Goal: Task Accomplishment & Management: Use online tool/utility

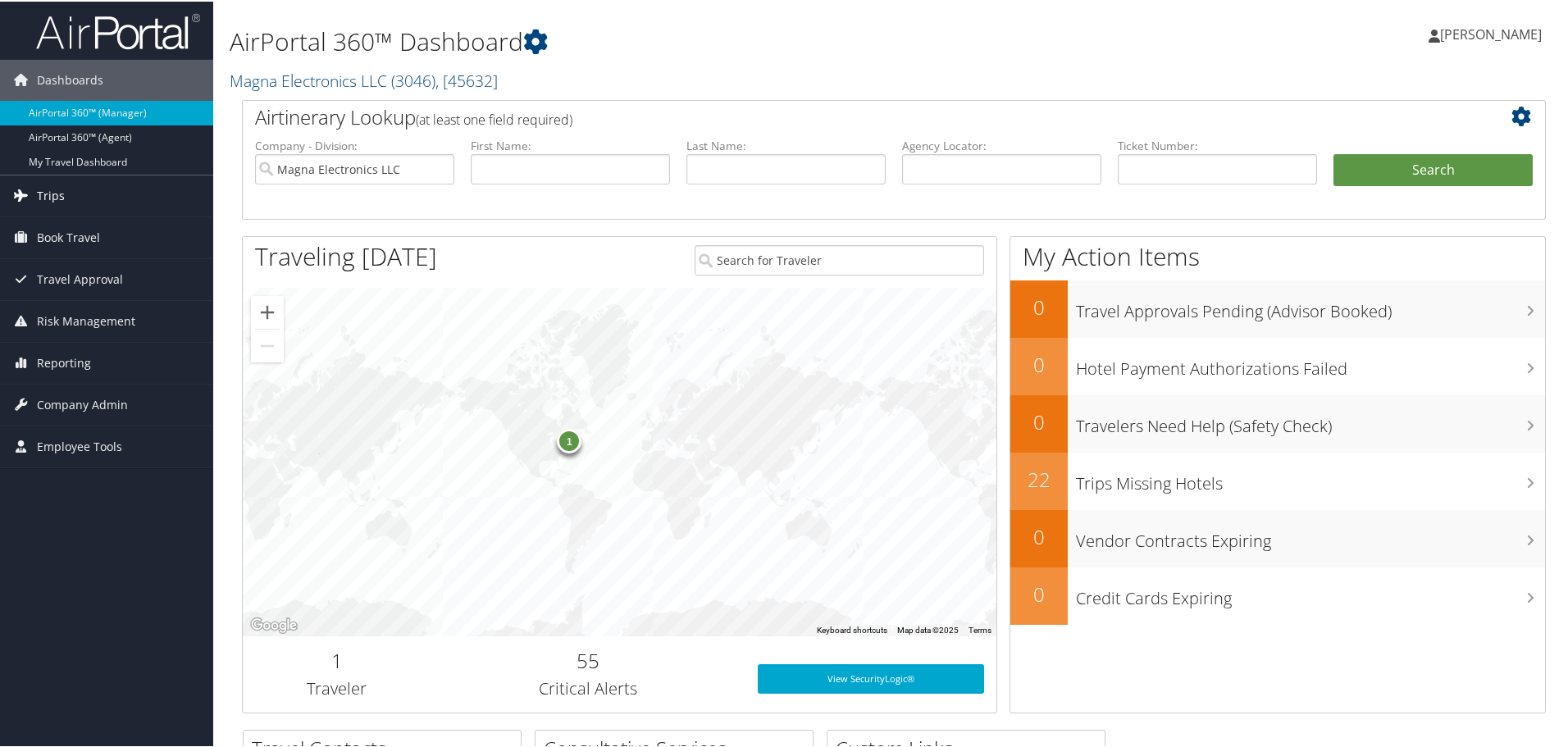
click at [57, 189] on span "Trips" at bounding box center [51, 195] width 28 height 41
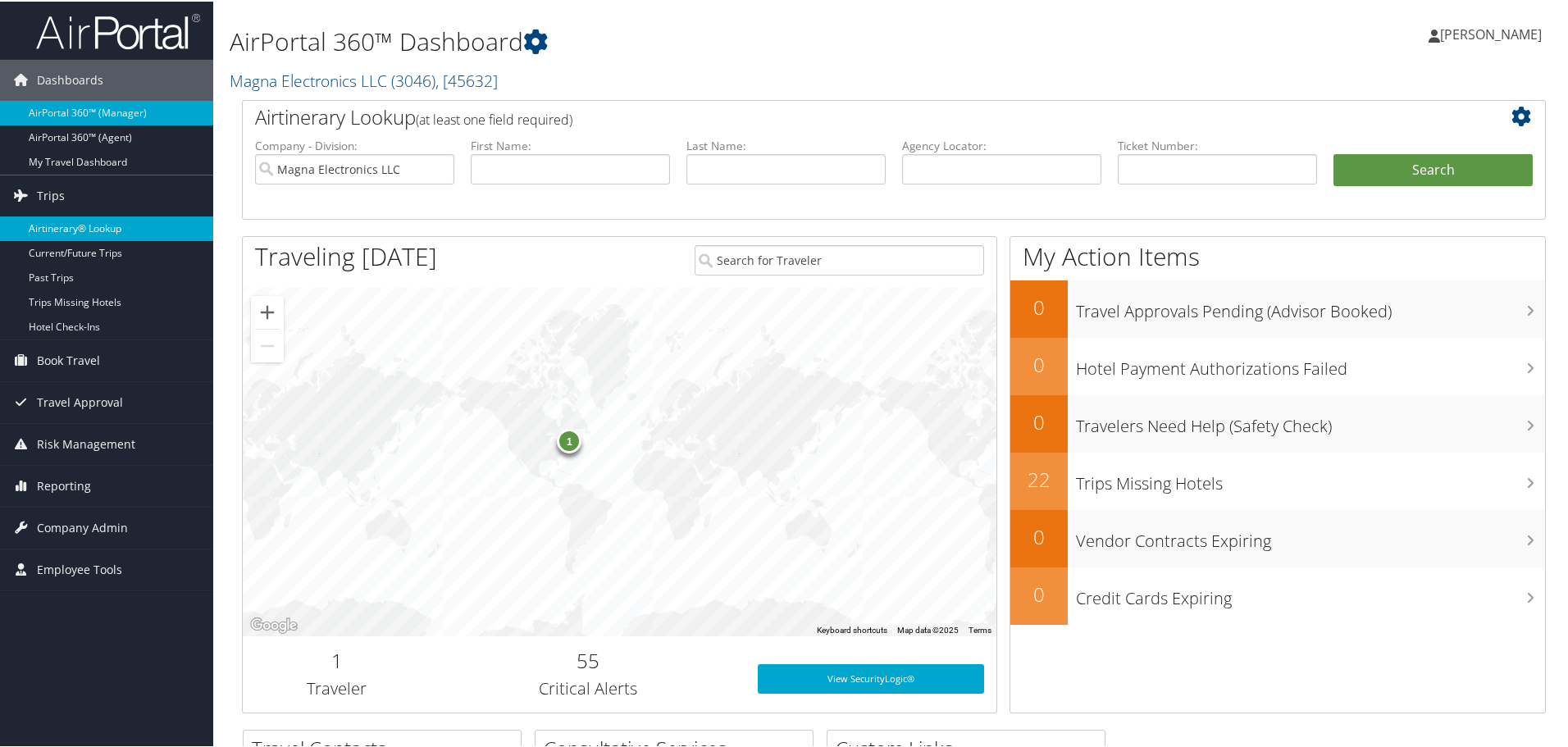
click at [78, 231] on link "Airtinerary® Lookup" at bounding box center [106, 227] width 213 height 25
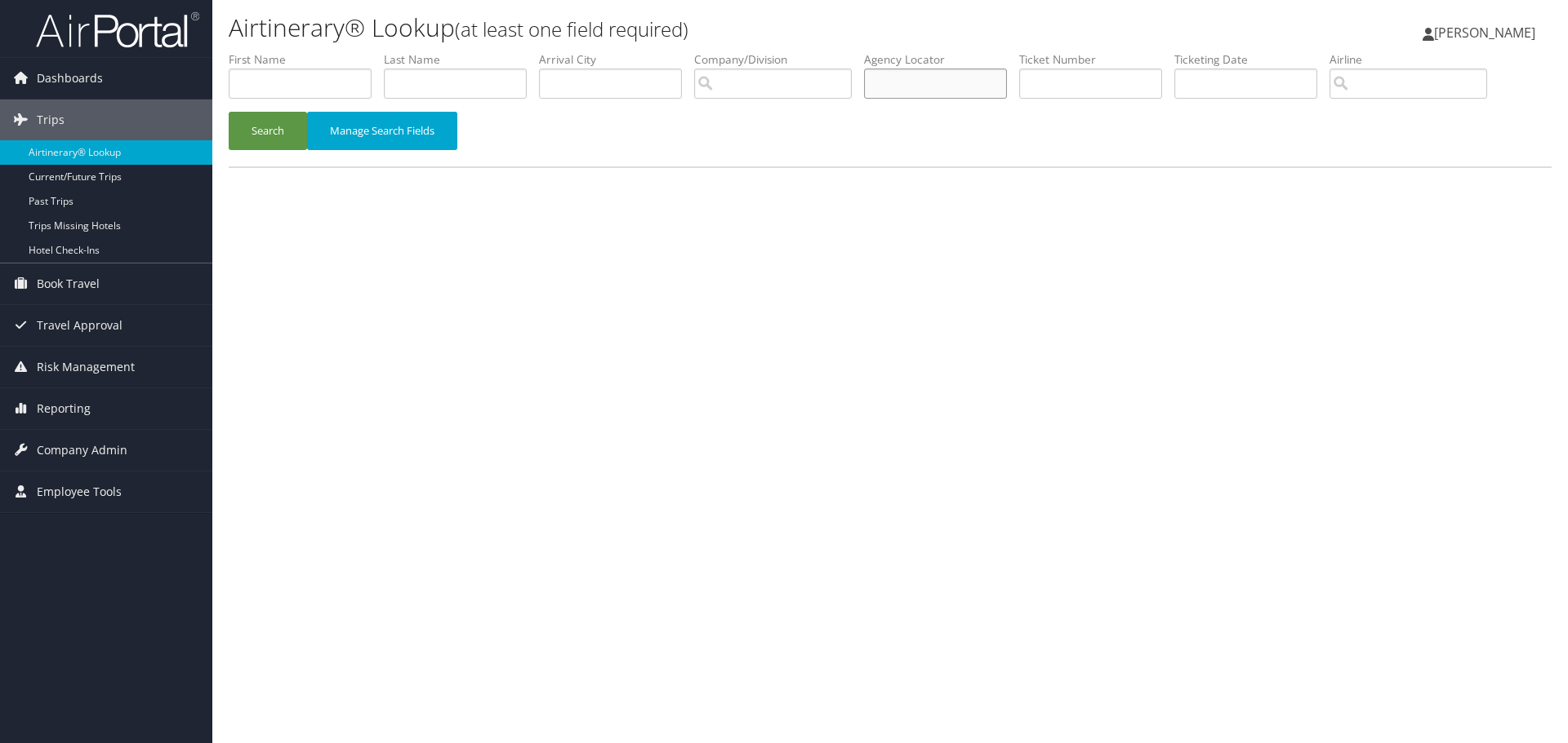
click at [955, 85] on input "text" at bounding box center [936, 84] width 143 height 30
type input "d2kwvq"
click at [242, 123] on button "Search" at bounding box center [268, 131] width 78 height 39
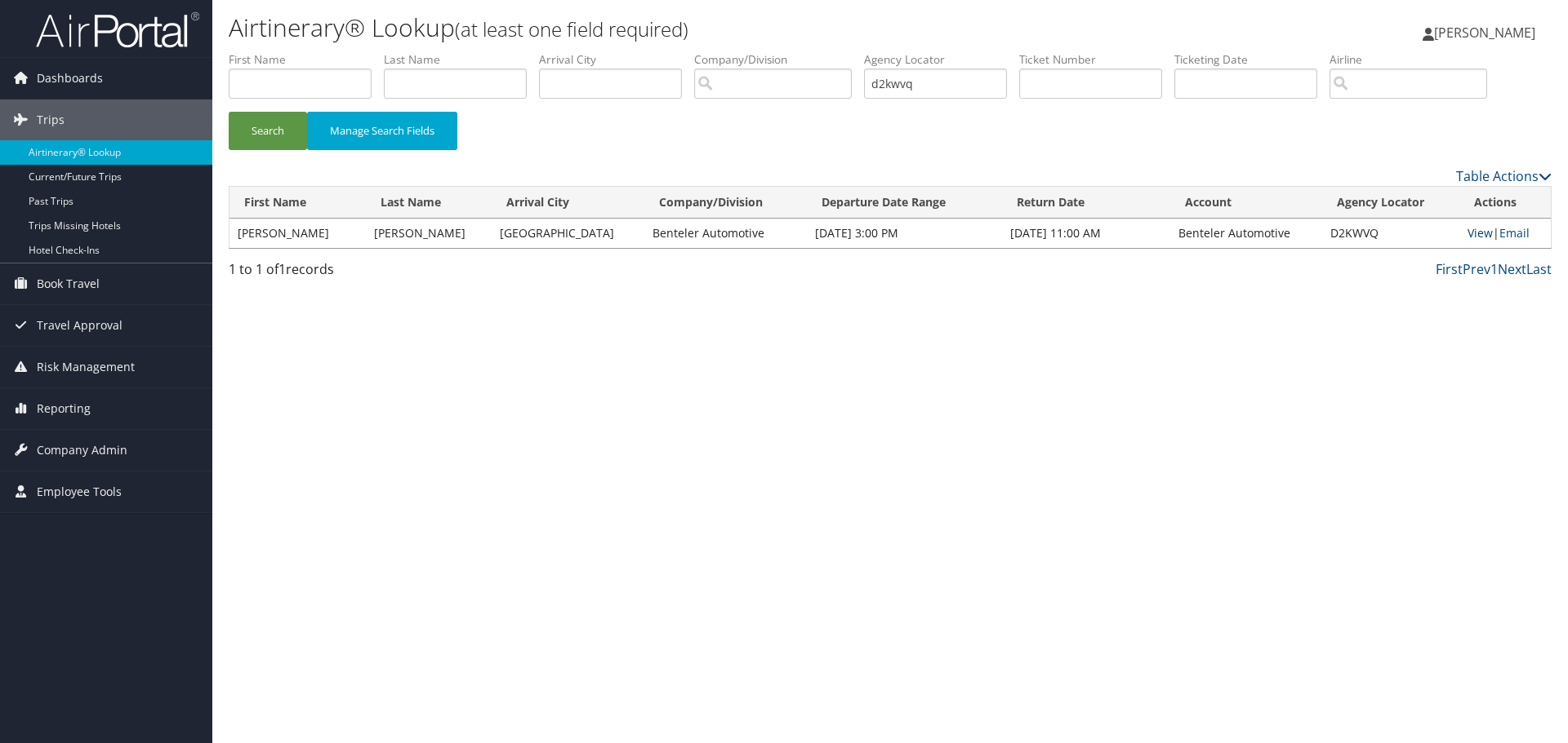
click at [1470, 231] on link "View" at bounding box center [1480, 233] width 26 height 16
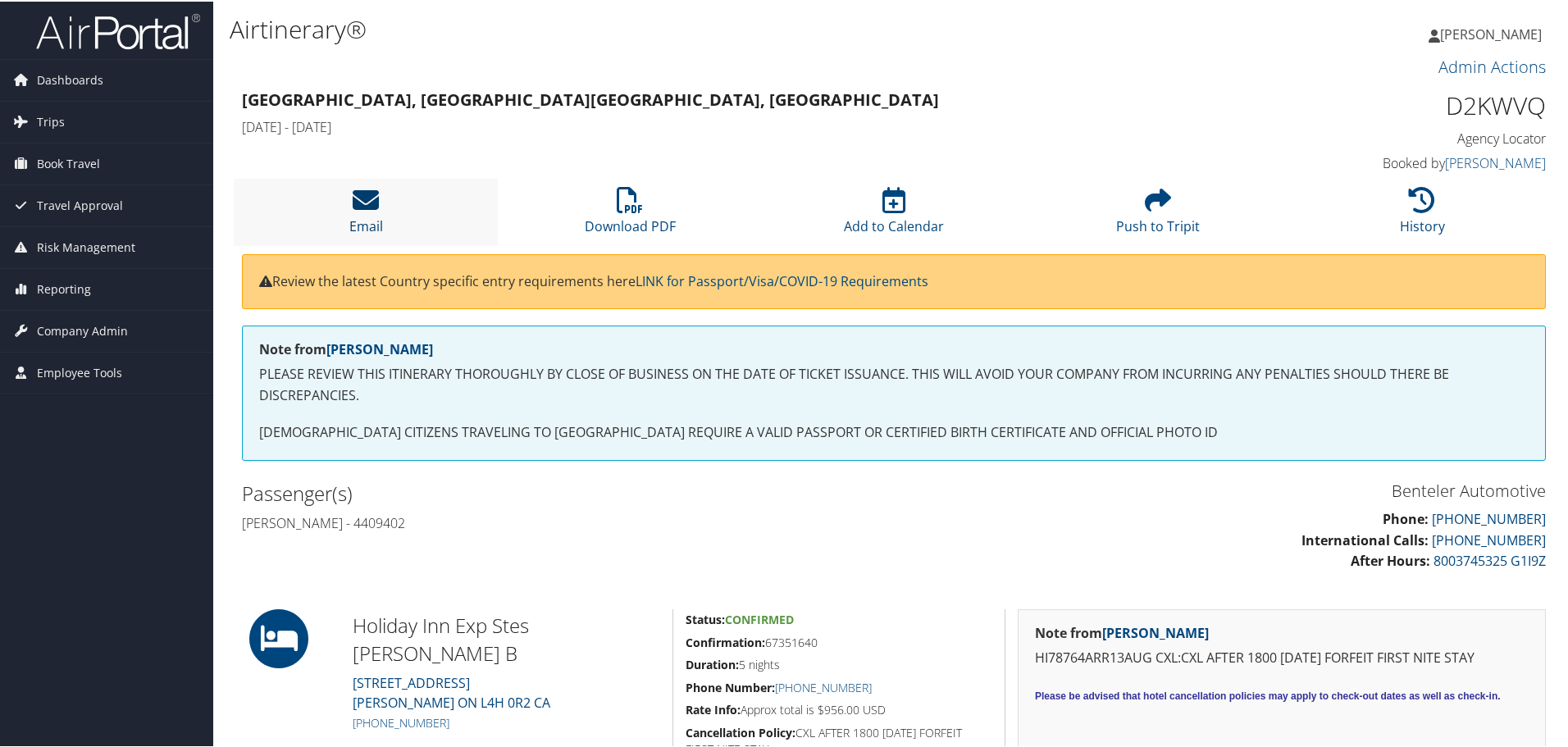
click at [369, 193] on icon at bounding box center [366, 198] width 27 height 27
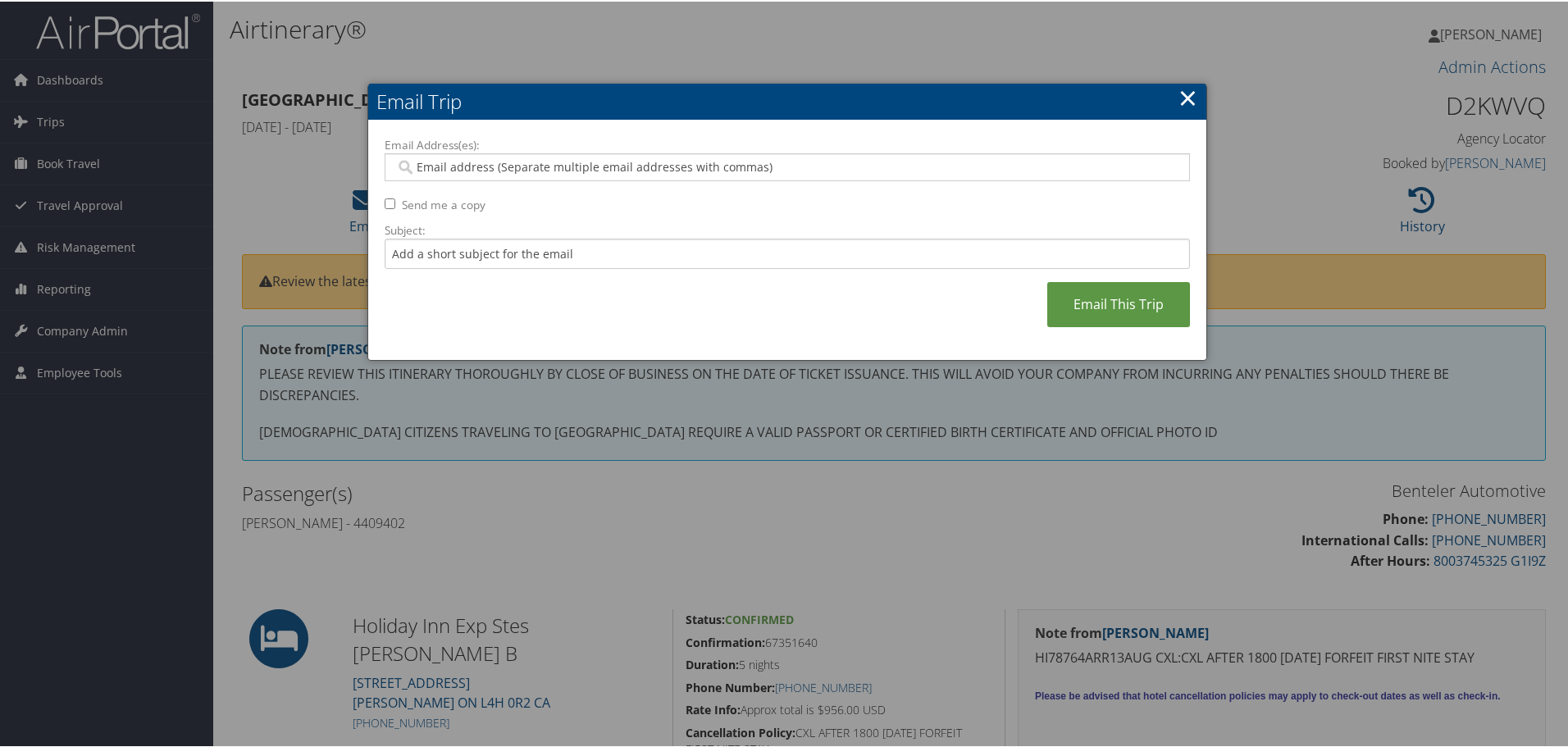
paste input "[PERSON_NAME][EMAIL_ADDRESS][PERSON_NAME][DOMAIN_NAME]"
type input "[PERSON_NAME][EMAIL_ADDRESS][PERSON_NAME][DOMAIN_NAME]"
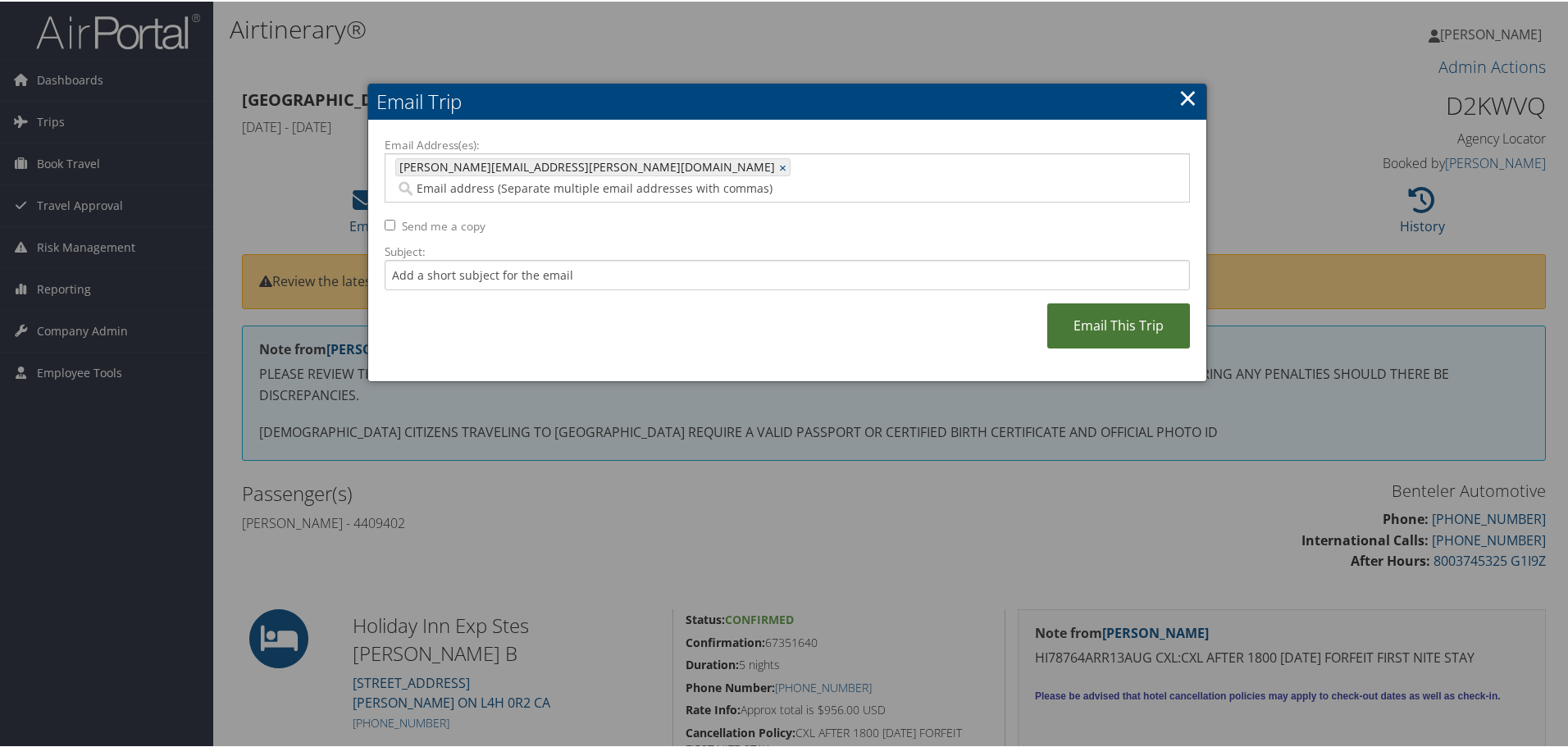
click at [1124, 302] on link "Email This Trip" at bounding box center [1118, 324] width 142 height 45
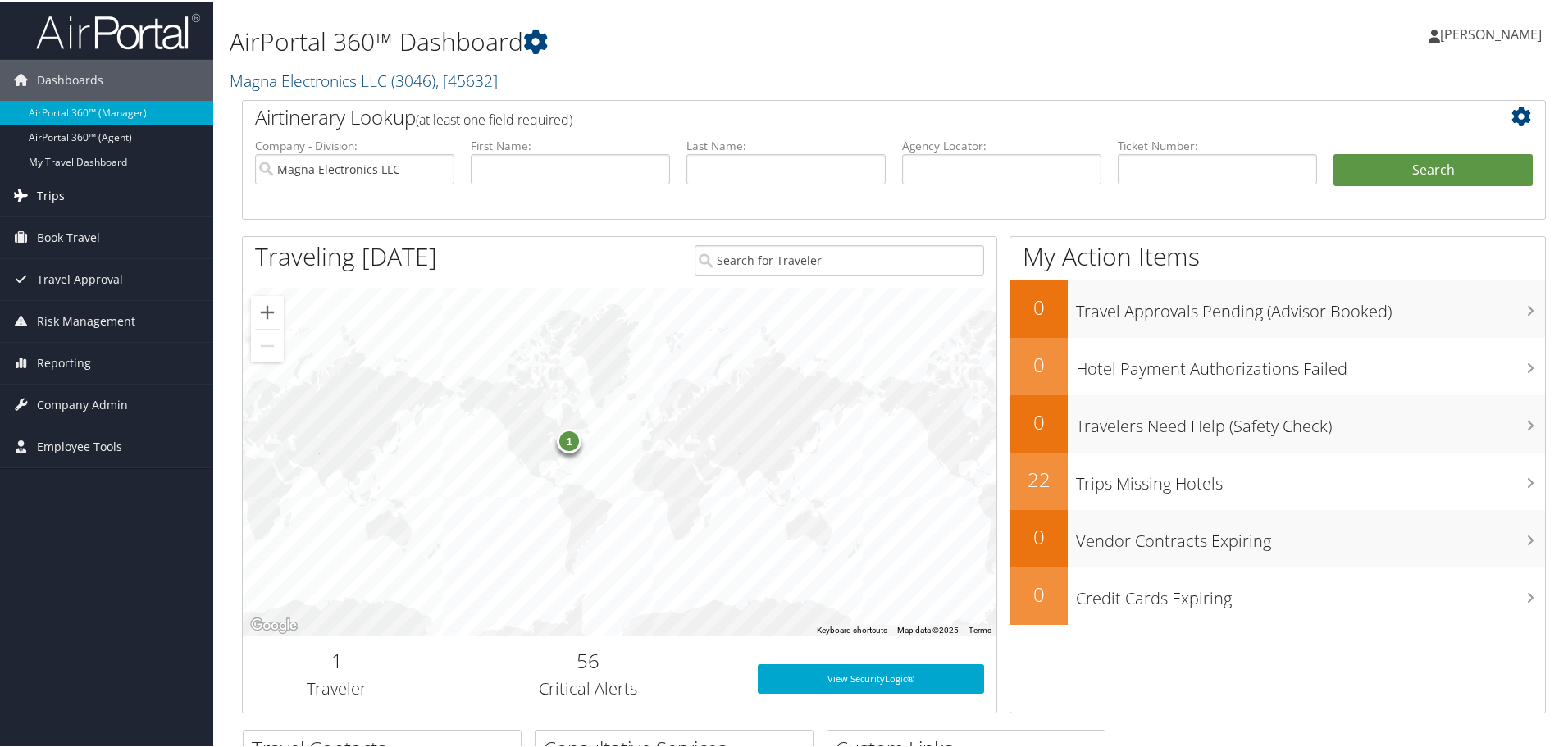
click at [54, 189] on span "Trips" at bounding box center [51, 195] width 28 height 41
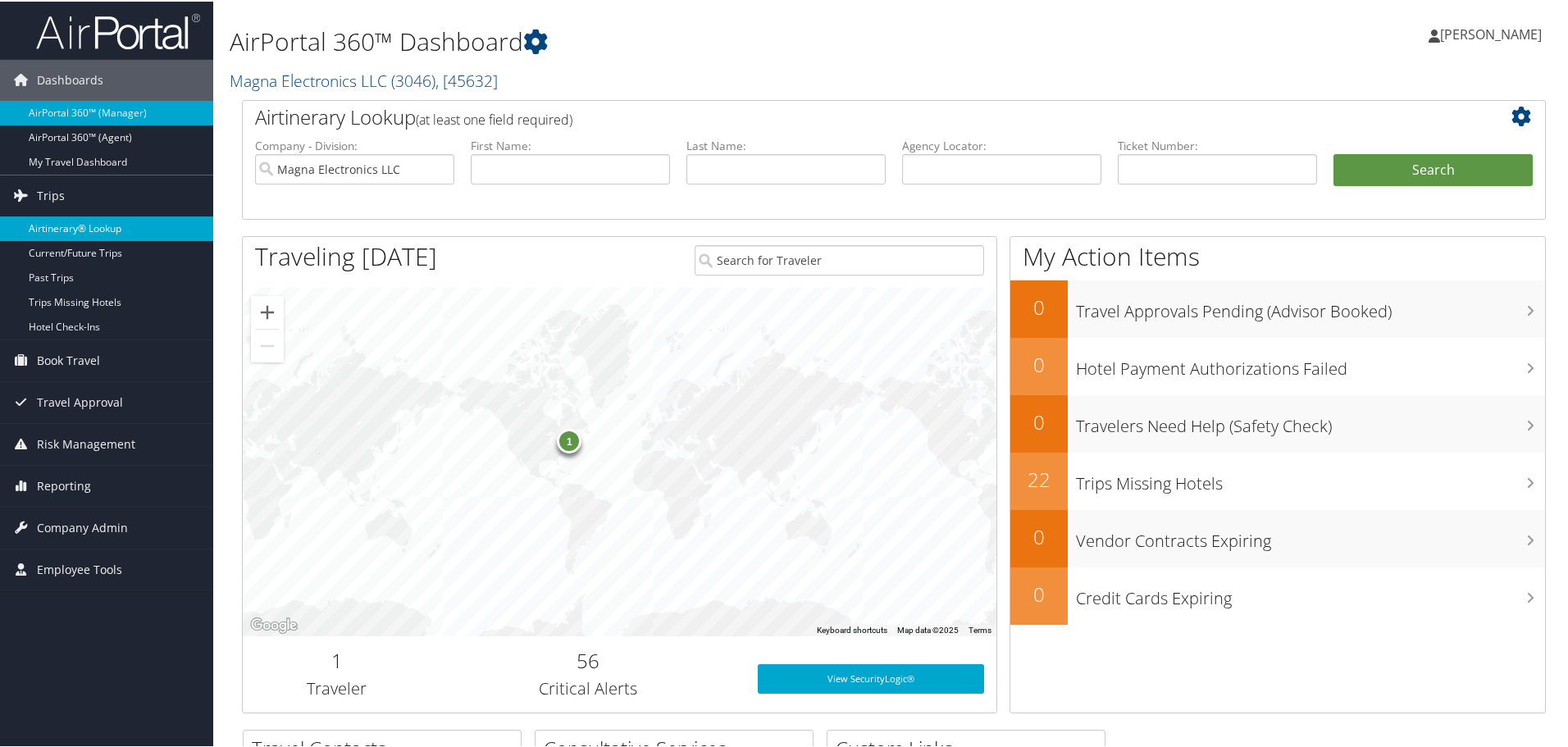
click at [86, 226] on link "Airtinerary® Lookup" at bounding box center [106, 227] width 213 height 25
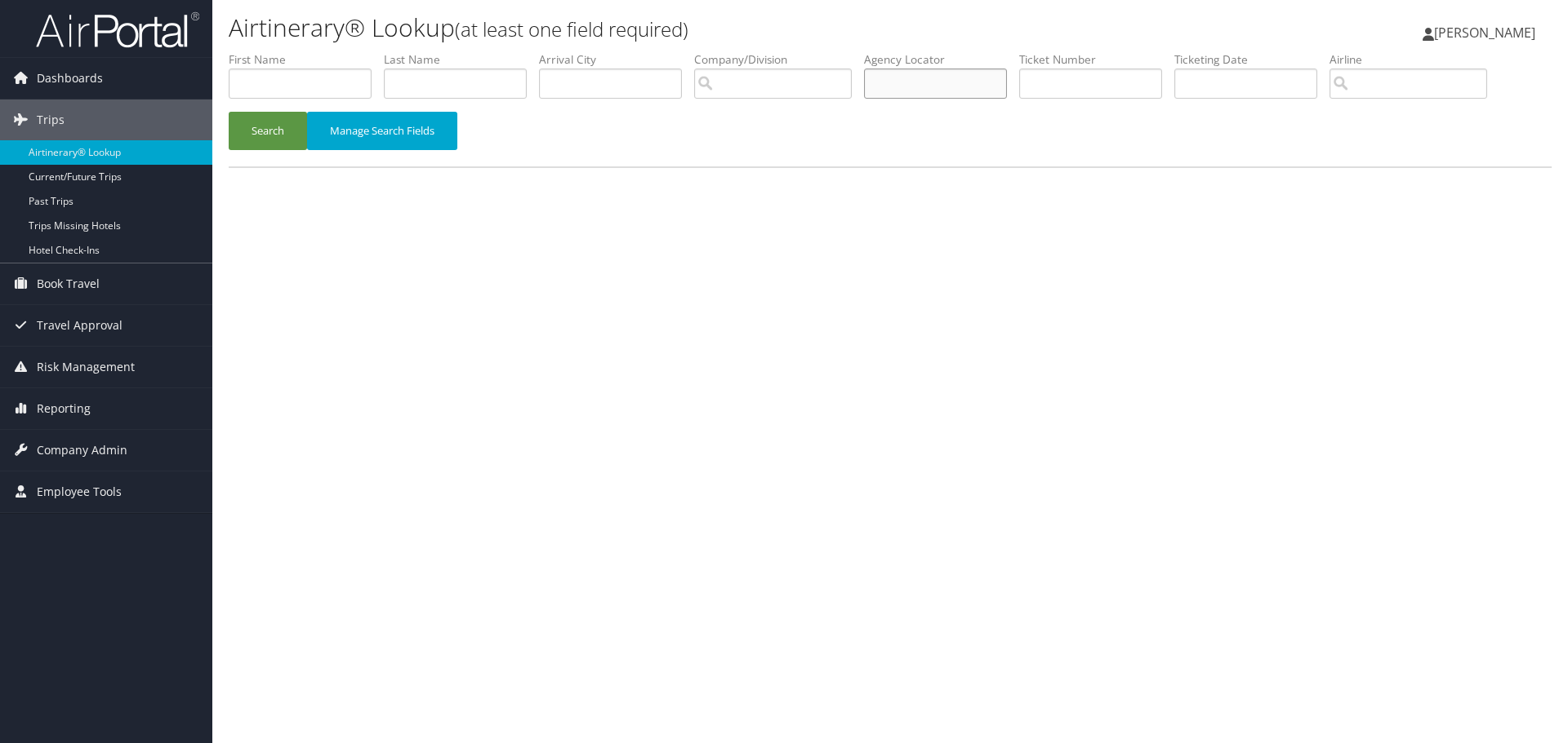
click at [964, 82] on input "text" at bounding box center [936, 84] width 143 height 30
type input "d2kvg4"
click at [279, 129] on button "Search" at bounding box center [268, 131] width 78 height 39
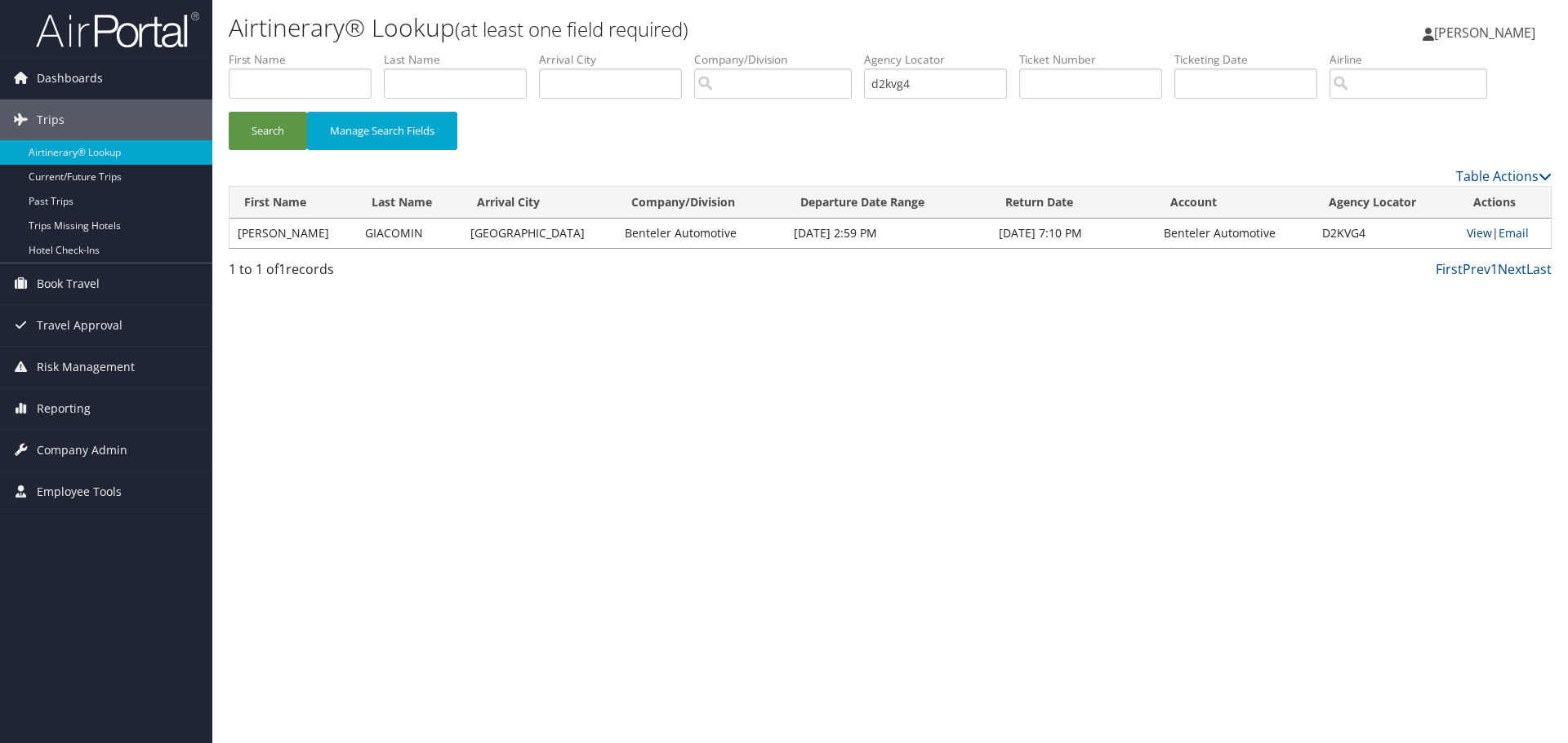
click at [1468, 233] on link "View" at bounding box center [1479, 233] width 26 height 16
drag, startPoint x: 489, startPoint y: 659, endPoint x: 492, endPoint y: 621, distance: 38.1
click at [489, 659] on div "Airtinerary® Lookup (at least one field required) Jill Clark Jill Clark My Sett…" at bounding box center [890, 372] width 1356 height 743
click at [1468, 236] on link "View" at bounding box center [1479, 233] width 26 height 16
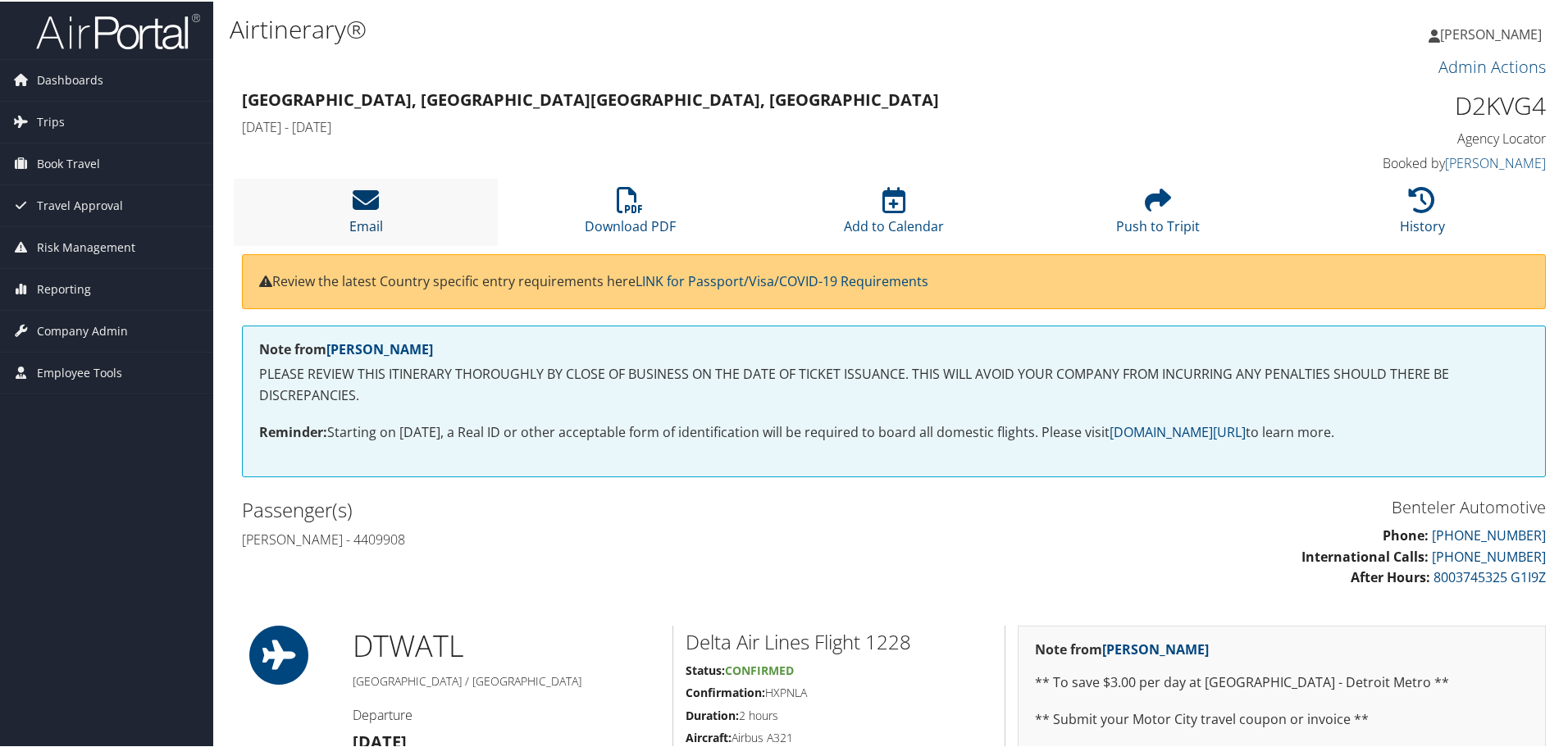
click at [373, 205] on icon at bounding box center [366, 198] width 27 height 27
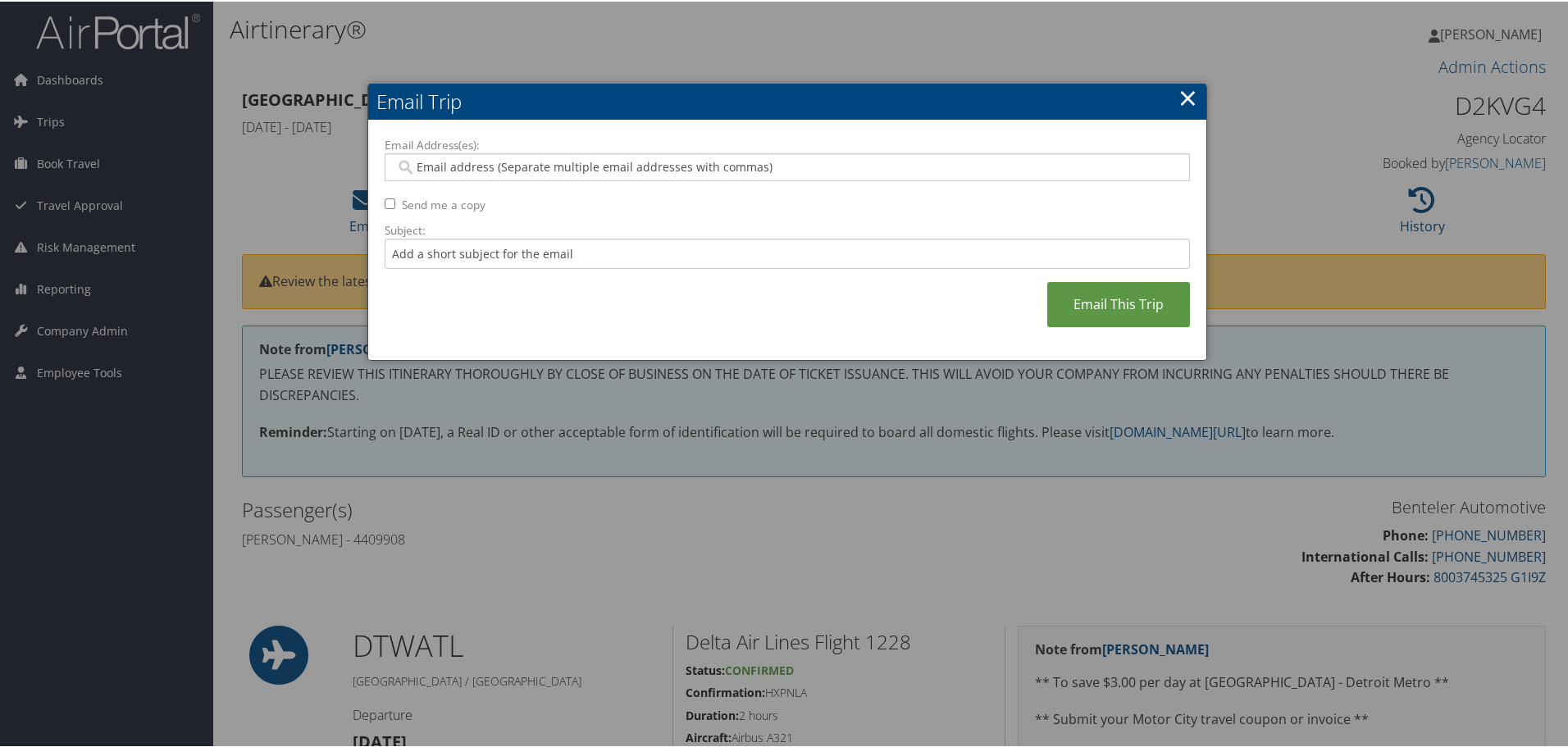
paste input "SUSAN.HOJNACKI@BENTELER.COM"
type input "SUSAN.HOJNACKI@BENTELER.COM"
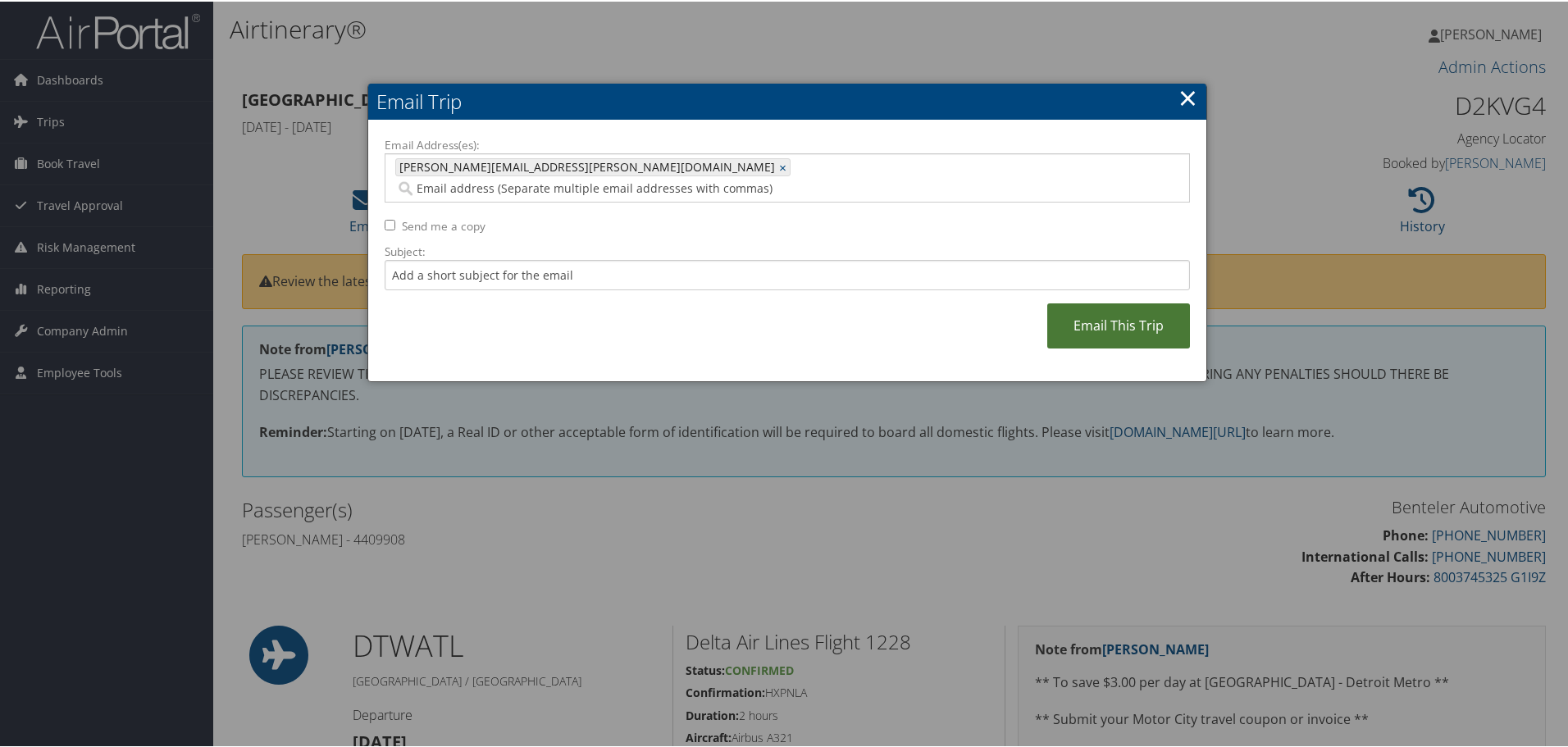
click at [1114, 304] on link "Email This Trip" at bounding box center [1118, 324] width 142 height 45
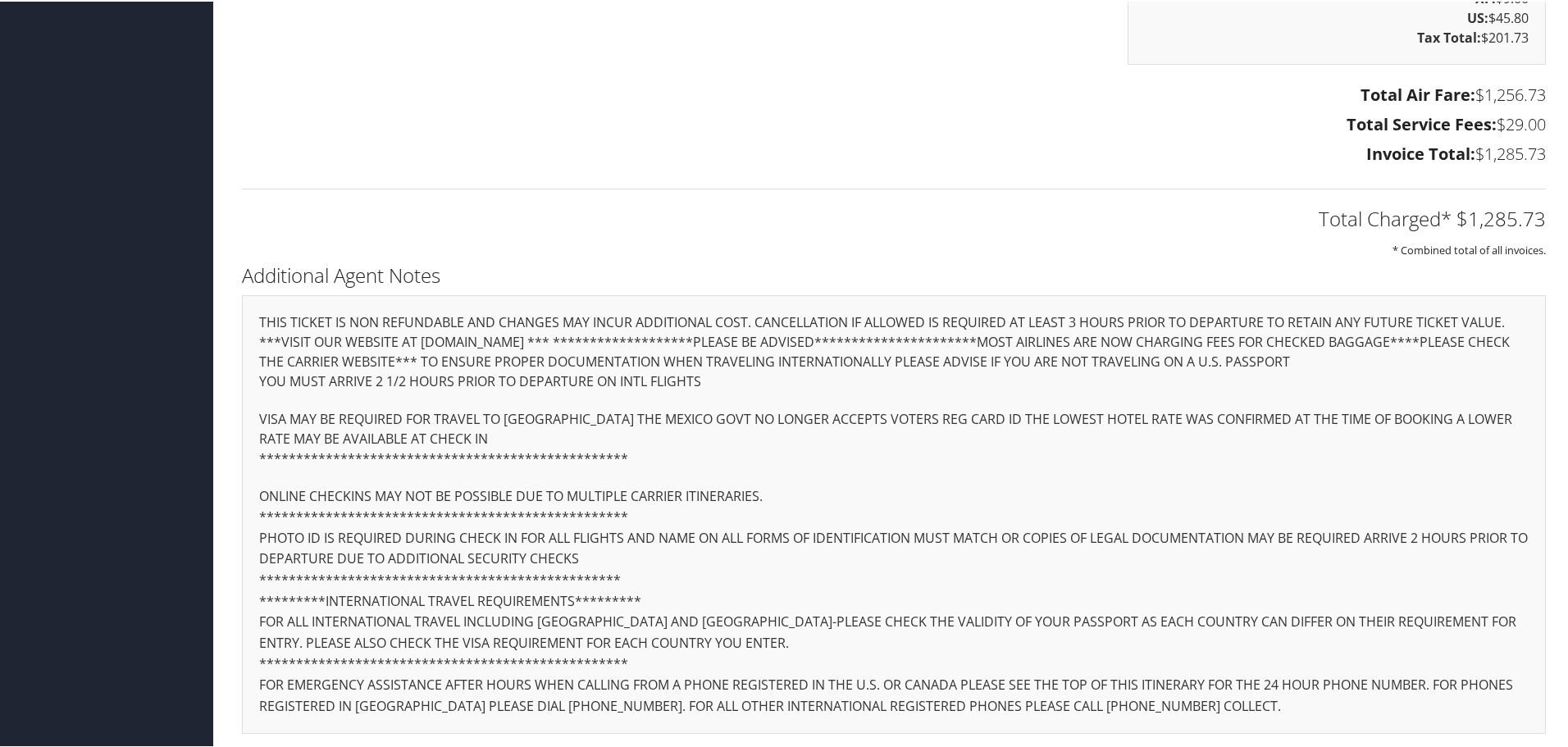
scroll to position [2385, 0]
